Goal: Task Accomplishment & Management: Manage account settings

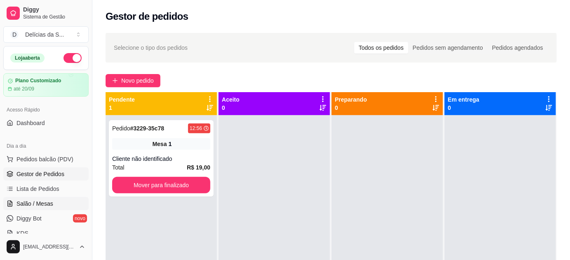
scroll to position [75, 0]
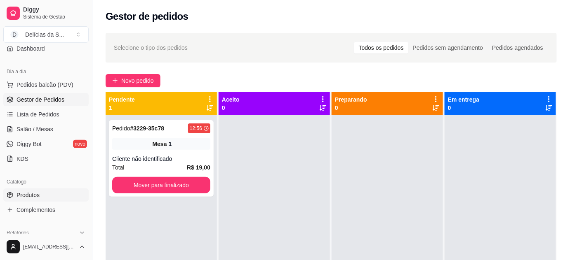
click at [45, 194] on link "Produtos" at bounding box center [45, 195] width 85 height 13
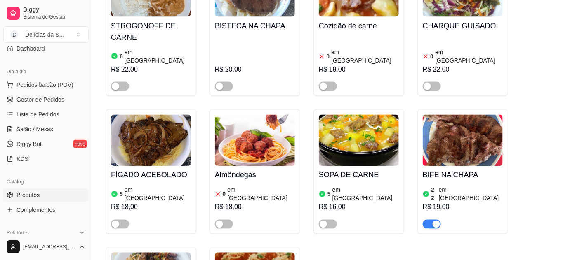
scroll to position [449, 0]
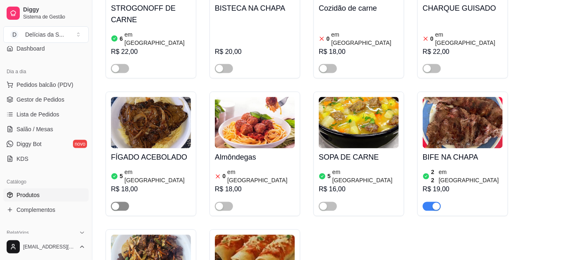
click at [124, 202] on span "button" at bounding box center [120, 206] width 18 height 9
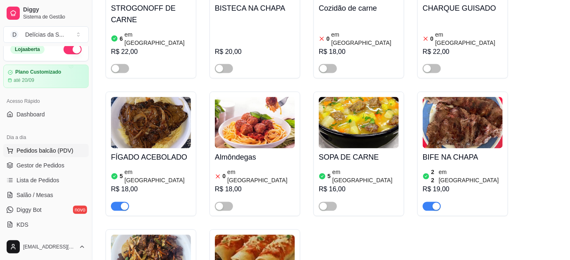
scroll to position [0, 0]
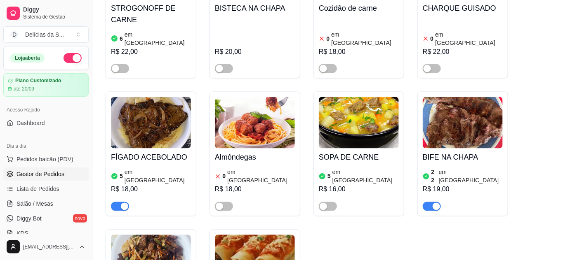
click at [51, 176] on span "Gestor de Pedidos" at bounding box center [40, 174] width 48 height 8
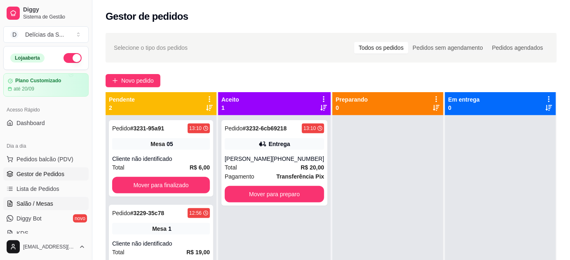
click at [48, 204] on span "Salão / Mesas" at bounding box center [34, 204] width 37 height 8
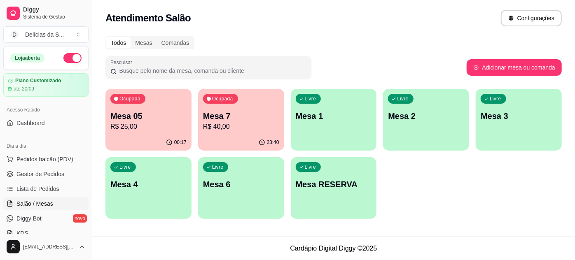
click at [177, 143] on p "00:17" at bounding box center [180, 142] width 12 height 7
click at [262, 112] on p "Mesa 7" at bounding box center [241, 116] width 76 height 12
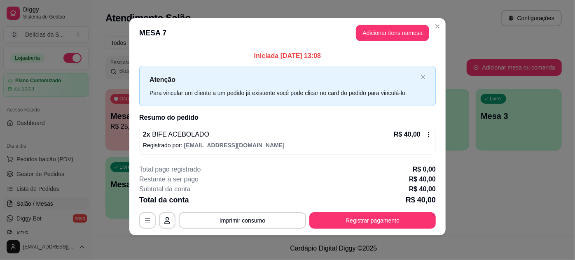
scroll to position [4, 0]
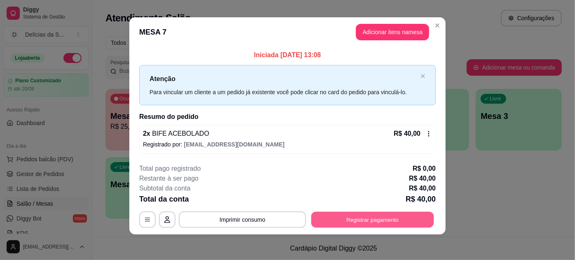
click at [346, 219] on button "Registrar pagamento" at bounding box center [373, 220] width 123 height 16
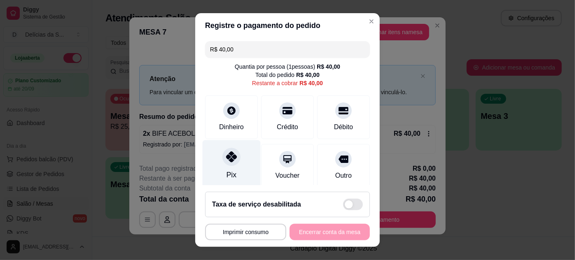
click at [235, 177] on div "Pix" at bounding box center [232, 164] width 58 height 48
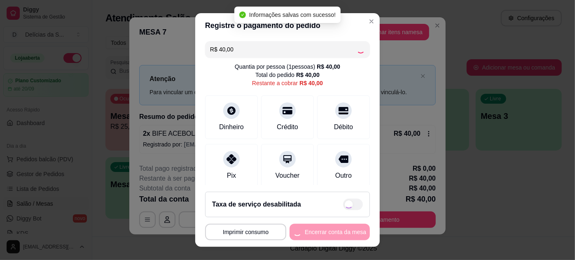
type input "R$ 0,00"
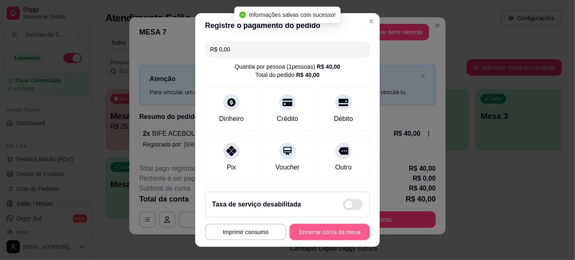
click at [323, 235] on button "Encerrar conta da mesa" at bounding box center [330, 232] width 80 height 16
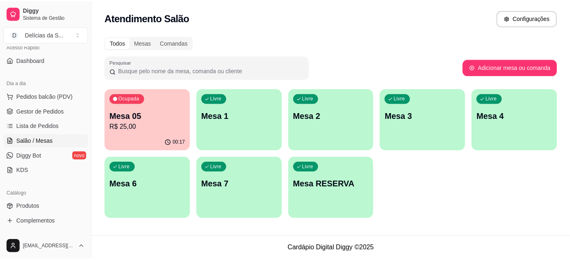
scroll to position [75, 0]
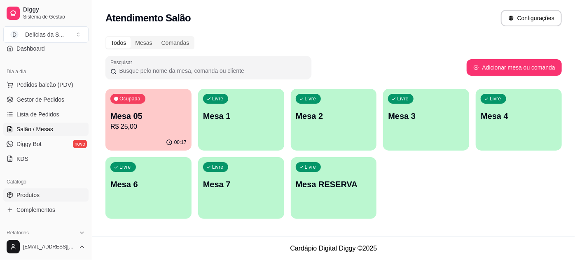
click at [45, 196] on link "Produtos" at bounding box center [45, 195] width 85 height 13
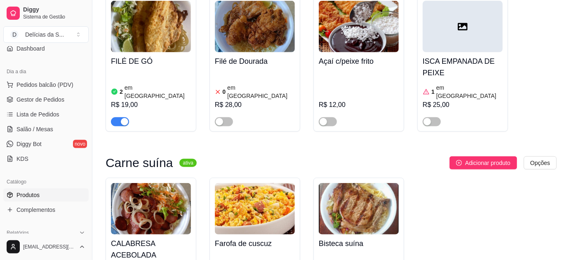
scroll to position [1199, 0]
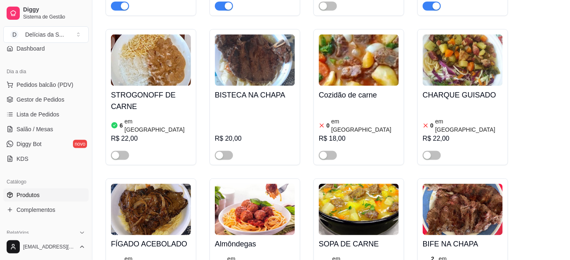
scroll to position [375, 0]
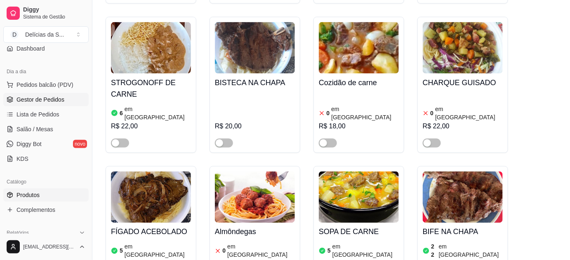
click at [63, 101] on link "Gestor de Pedidos" at bounding box center [45, 99] width 85 height 13
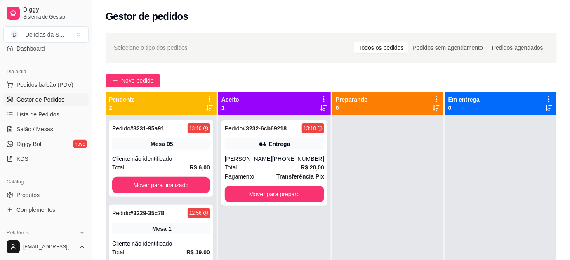
click at [67, 101] on link "Gestor de Pedidos" at bounding box center [45, 99] width 85 height 13
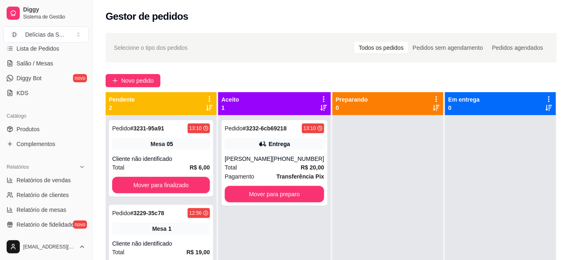
scroll to position [225, 0]
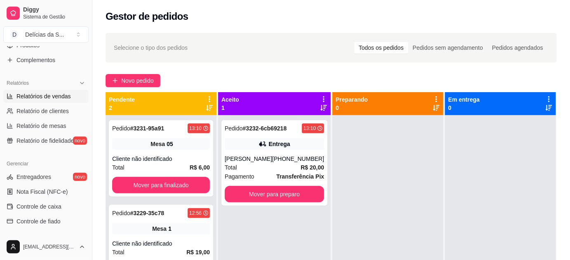
click at [55, 95] on span "Relatórios de vendas" at bounding box center [43, 96] width 54 height 8
select select "ALL"
select select "0"
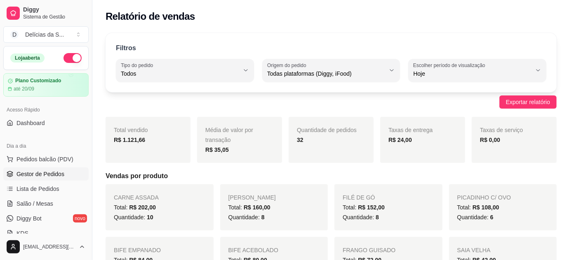
click at [54, 176] on span "Gestor de Pedidos" at bounding box center [40, 174] width 48 height 8
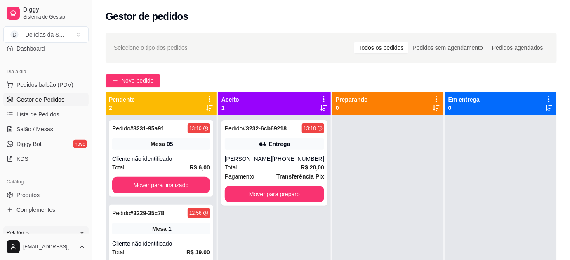
scroll to position [150, 0]
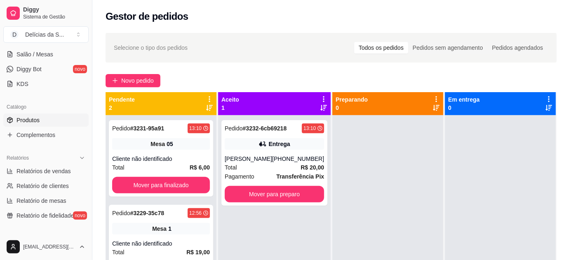
click at [38, 121] on span "Produtos" at bounding box center [27, 120] width 23 height 8
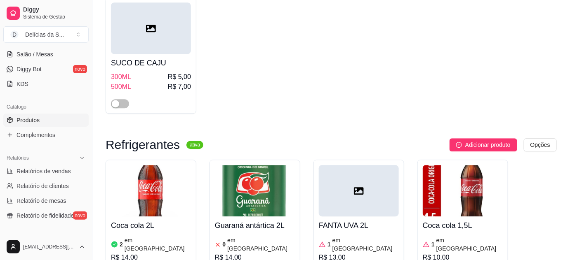
scroll to position [2848, 0]
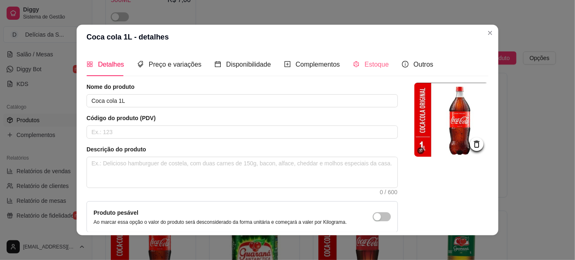
click at [375, 70] on div "Estoque" at bounding box center [371, 64] width 36 height 23
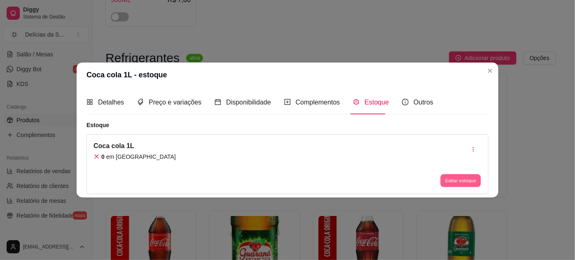
click at [460, 182] on button "Editar estoque" at bounding box center [461, 180] width 40 height 13
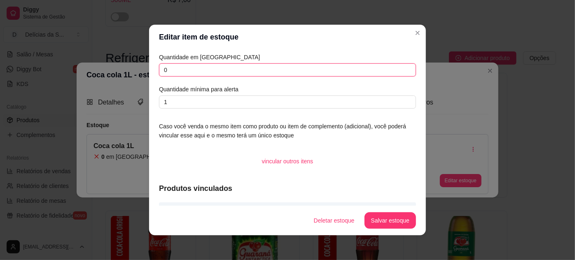
click at [267, 67] on input "0" at bounding box center [287, 69] width 257 height 13
type input "01"
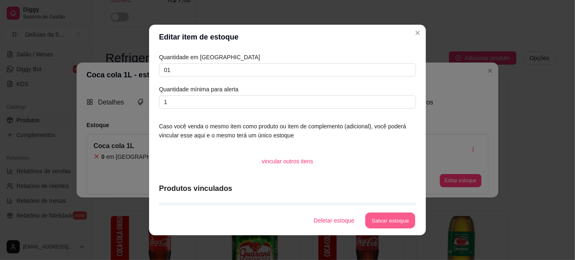
click at [378, 218] on button "Salvar estoque" at bounding box center [390, 221] width 50 height 16
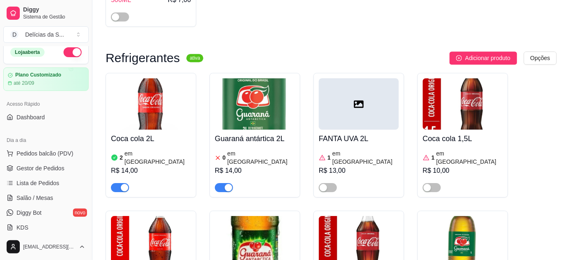
scroll to position [0, 0]
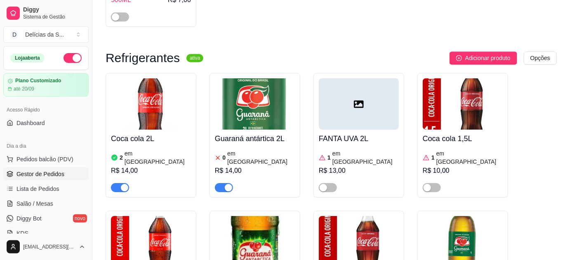
click at [61, 171] on span "Gestor de Pedidos" at bounding box center [40, 174] width 48 height 8
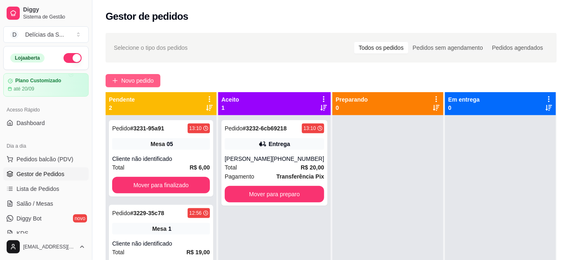
click at [136, 77] on span "Novo pedido" at bounding box center [137, 80] width 33 height 9
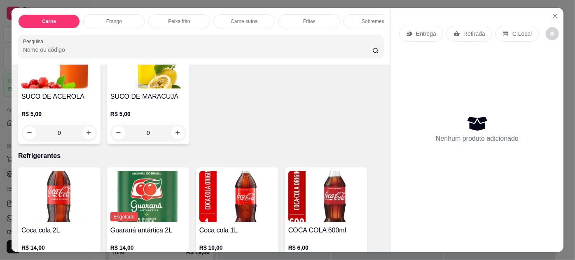
scroll to position [1274, 0]
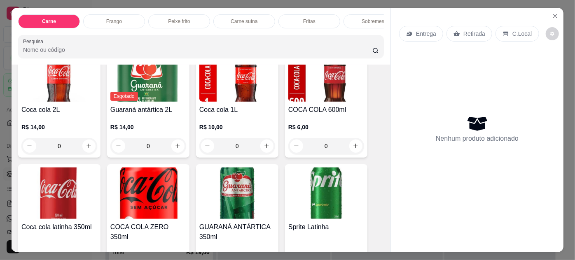
click at [237, 123] on p "R$ 10,00" at bounding box center [237, 127] width 76 height 8
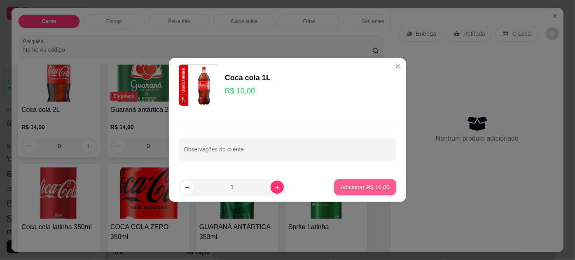
click at [356, 188] on p "Adicionar R$ 10,00" at bounding box center [365, 187] width 49 height 8
type input "1"
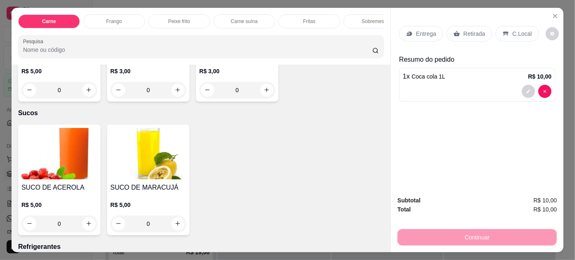
scroll to position [1051, 0]
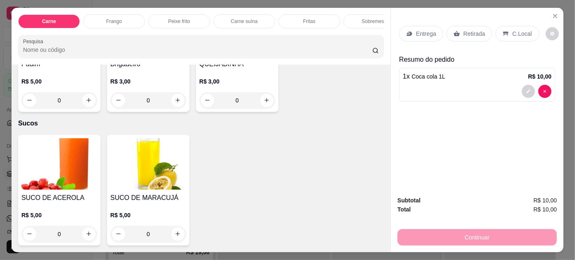
click at [78, 167] on img at bounding box center [59, 164] width 76 height 52
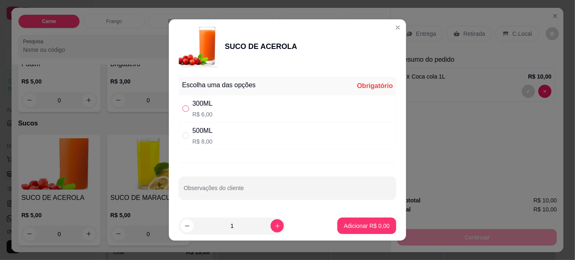
click at [183, 108] on input "" at bounding box center [186, 109] width 7 height 7
radio input "true"
click at [352, 222] on p "Adicionar R$ 6,00" at bounding box center [367, 226] width 45 height 8
type input "1"
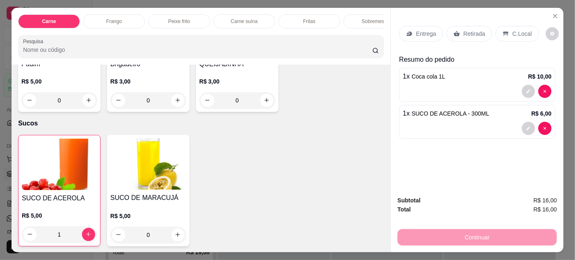
click at [469, 30] on p "Retirada" at bounding box center [475, 34] width 22 height 8
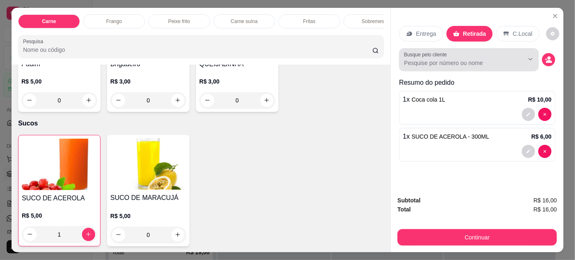
click at [455, 59] on input "Busque pelo cliente" at bounding box center [457, 63] width 107 height 8
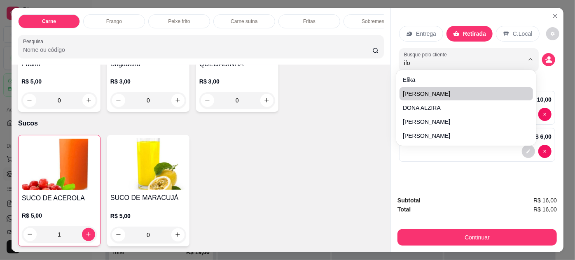
type input "ifoo"
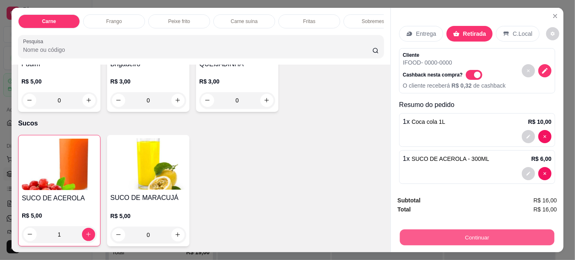
click at [504, 233] on button "Continuar" at bounding box center [477, 238] width 155 height 16
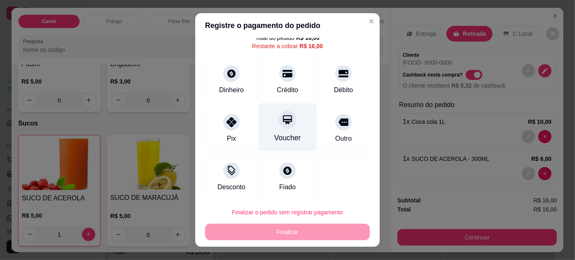
scroll to position [33, 0]
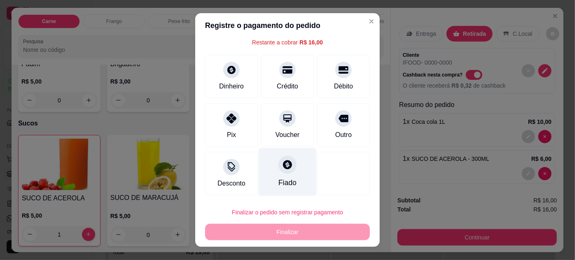
click at [282, 169] on icon at bounding box center [287, 165] width 11 height 11
type input "R$ 0,00"
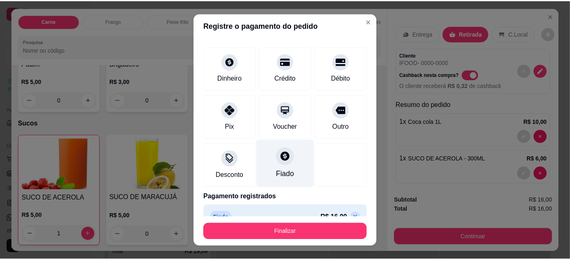
scroll to position [47, 0]
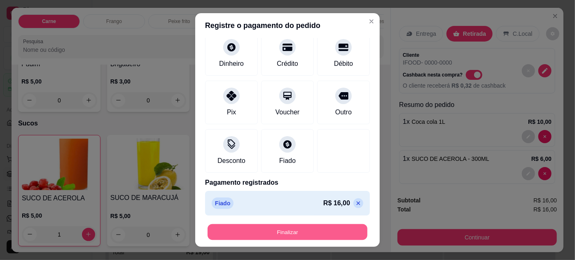
click at [332, 235] on button "Finalizar" at bounding box center [288, 233] width 160 height 16
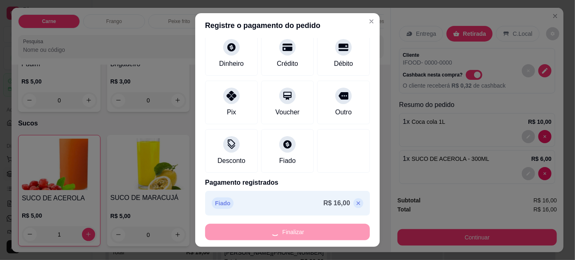
type input "0"
type input "-R$ 16,00"
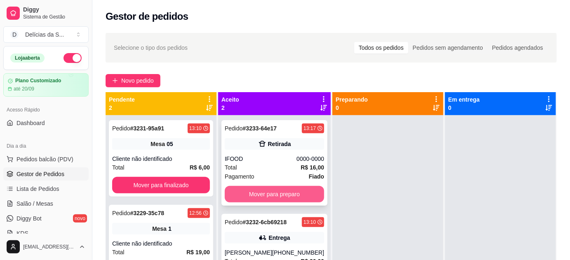
click at [305, 197] on button "Mover para preparo" at bounding box center [274, 194] width 99 height 16
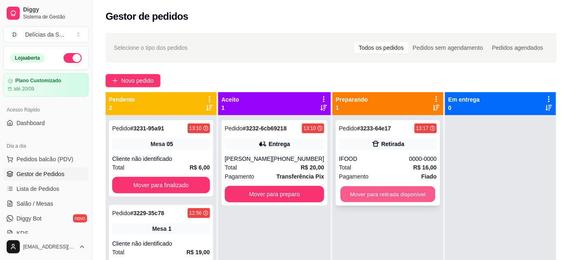
click at [403, 193] on button "Mover para retirada disponível" at bounding box center [387, 195] width 95 height 16
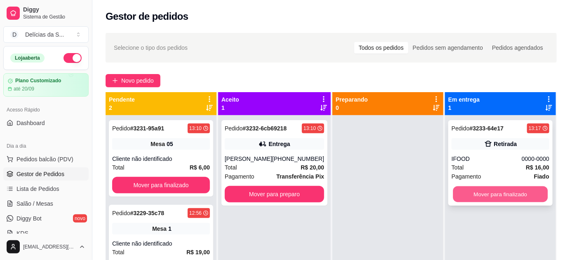
click at [479, 198] on button "Mover para finalizado" at bounding box center [500, 195] width 95 height 16
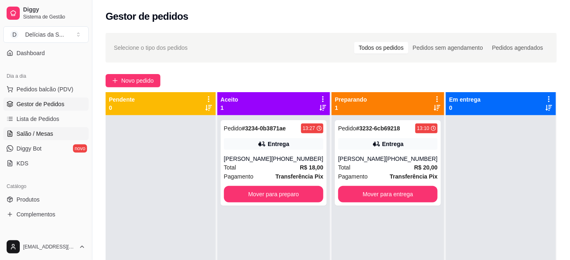
scroll to position [75, 0]
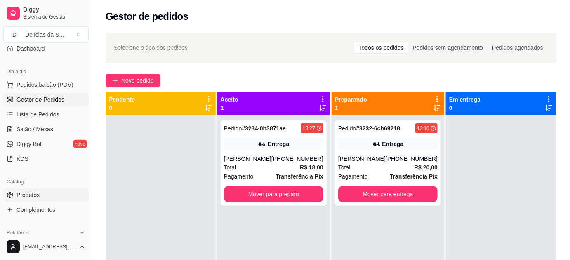
click at [48, 197] on link "Produtos" at bounding box center [45, 195] width 85 height 13
